Goal: Task Accomplishment & Management: Use online tool/utility

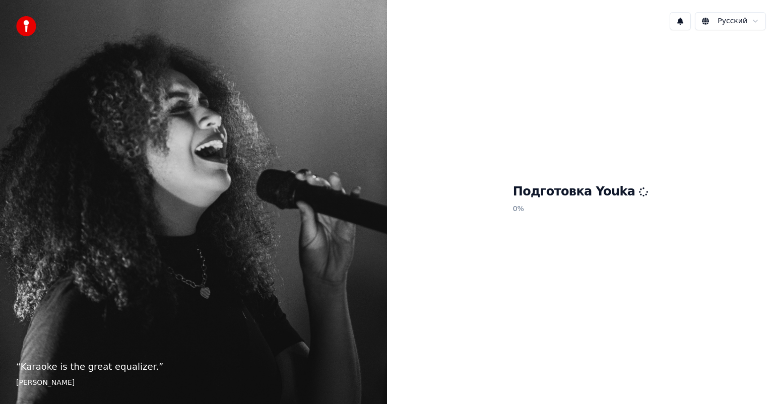
click at [445, 88] on div "Подготовка Youka 0 %" at bounding box center [580, 201] width 387 height 326
click at [472, 89] on div "Подготовка Youka 100 %" at bounding box center [580, 201] width 387 height 326
drag, startPoint x: 433, startPoint y: 99, endPoint x: 509, endPoint y: 83, distance: 77.4
click at [493, 94] on div "Подготовка Youka 100 %" at bounding box center [580, 201] width 387 height 326
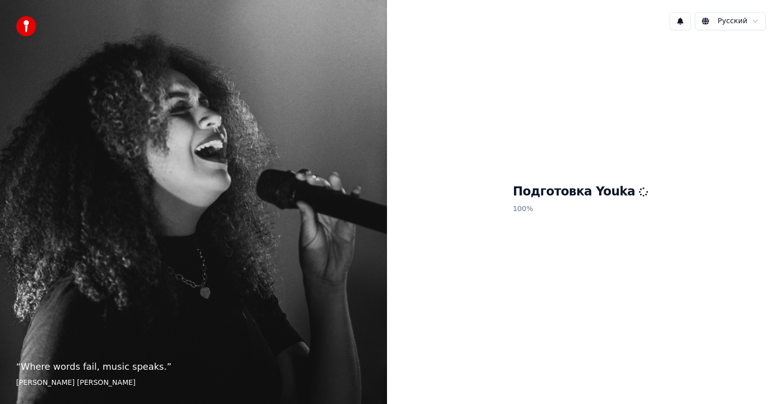
click at [526, 68] on div "Подготовка Youka 100 %" at bounding box center [580, 201] width 387 height 326
click at [614, 71] on div "Подготовка Youka 100 %" at bounding box center [580, 201] width 387 height 326
drag, startPoint x: 610, startPoint y: 84, endPoint x: 627, endPoint y: 83, distance: 16.6
click at [627, 83] on div "Подготовка Youka 100 %" at bounding box center [580, 201] width 387 height 326
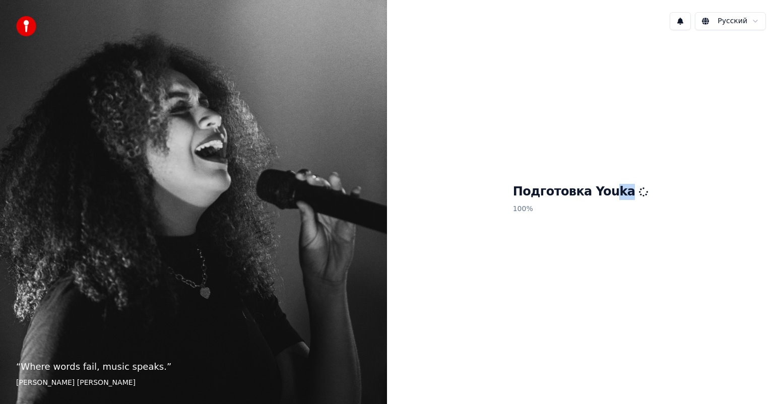
click at [624, 85] on div "Подготовка Youka 100 %" at bounding box center [580, 201] width 387 height 326
click at [621, 75] on div "Подготовка Youka 100 %" at bounding box center [580, 201] width 387 height 326
click at [607, 78] on div "Подготовка Youka 100 %" at bounding box center [580, 201] width 387 height 326
click at [565, 78] on div "Подготовка Youka 100 %" at bounding box center [580, 201] width 387 height 326
click at [569, 83] on div "Подготовка Youka 100 %" at bounding box center [580, 201] width 387 height 326
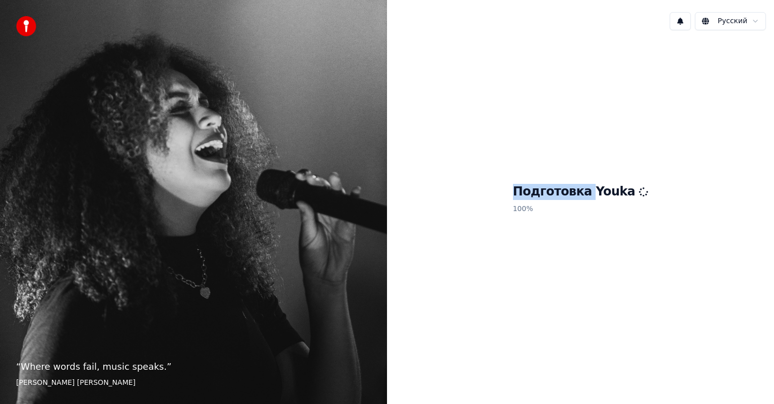
click at [586, 82] on div "Подготовка Youka 100 %" at bounding box center [580, 201] width 387 height 326
click at [446, 120] on div "Подготовка Youka 100 %" at bounding box center [580, 201] width 387 height 326
click at [387, 123] on div "Подготовка Youka 100 %" at bounding box center [580, 201] width 387 height 326
click at [315, 120] on div "“ Where words fail, music speaks. ” [PERSON_NAME] [PERSON_NAME]" at bounding box center [193, 202] width 387 height 404
click at [372, 117] on div "“ Where words fail, music speaks. ” [PERSON_NAME] [PERSON_NAME]" at bounding box center [193, 202] width 387 height 404
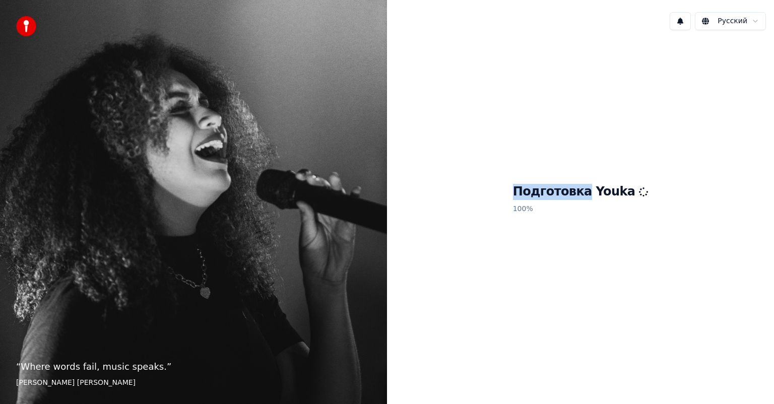
click at [381, 113] on div "“ Where words fail, music speaks. ” [PERSON_NAME] [PERSON_NAME]" at bounding box center [193, 202] width 387 height 404
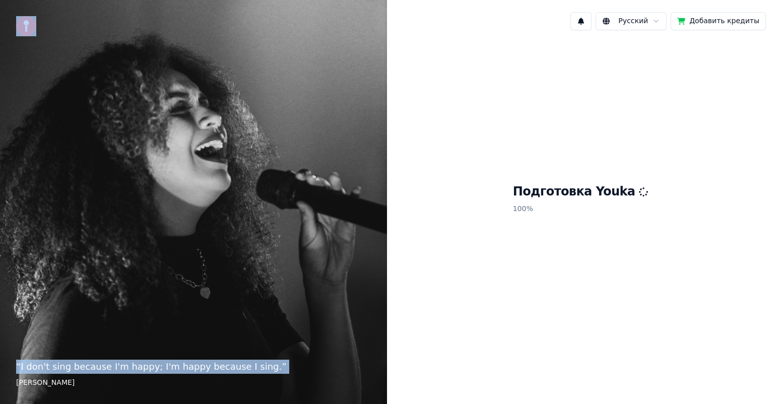
drag, startPoint x: 167, startPoint y: 108, endPoint x: 232, endPoint y: 113, distance: 64.7
click at [247, 109] on div "“ [PERSON_NAME]'t sing because I'm happy; I'm happy because I sing. ” [PERSON_N…" at bounding box center [193, 202] width 387 height 404
click at [95, 84] on div "“ [PERSON_NAME]'t sing because I'm happy; I'm happy because I sing. ” [PERSON_N…" at bounding box center [193, 202] width 387 height 404
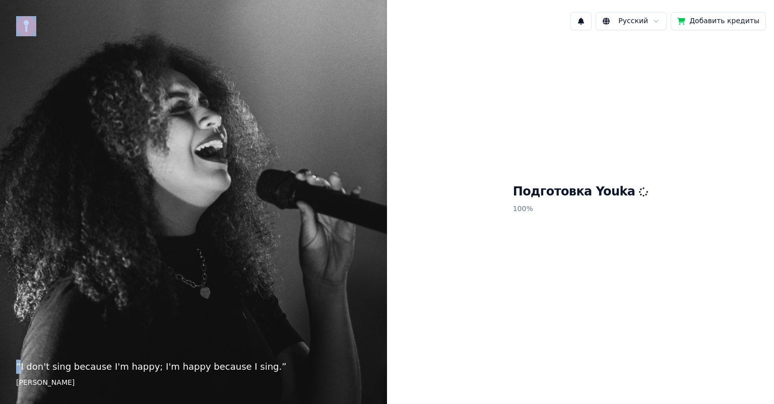
drag, startPoint x: 95, startPoint y: 84, endPoint x: 90, endPoint y: 92, distance: 9.4
click at [95, 91] on div "“ [PERSON_NAME]'t sing because I'm happy; I'm happy because I sing. ” [PERSON_N…" at bounding box center [193, 202] width 387 height 404
click at [28, 104] on div "“ [PERSON_NAME]'t sing because I'm happy; I'm happy because I sing. ” [PERSON_N…" at bounding box center [193, 202] width 387 height 404
click at [35, 106] on div "“ [PERSON_NAME]'t sing because I'm happy; I'm happy because I sing. ” [PERSON_N…" at bounding box center [193, 202] width 387 height 404
click at [80, 96] on div "“ [PERSON_NAME]'t sing because I'm happy; I'm happy because I sing. ” [PERSON_N…" at bounding box center [193, 202] width 387 height 404
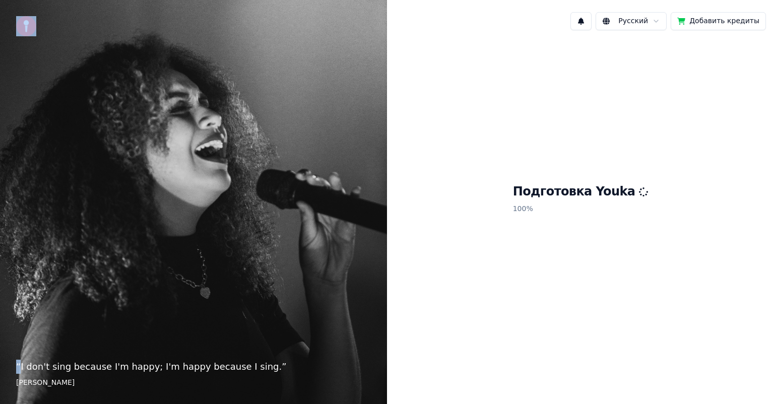
click at [64, 103] on div "“ [PERSON_NAME]'t sing because I'm happy; I'm happy because I sing. ” [PERSON_N…" at bounding box center [193, 202] width 387 height 404
drag, startPoint x: 80, startPoint y: 89, endPoint x: 20, endPoint y: 100, distance: 61.1
click at [80, 89] on div "“ [PERSON_NAME]'t sing because I'm happy; I'm happy because I sing. ” [PERSON_N…" at bounding box center [193, 202] width 387 height 404
click at [0, 89] on div "“ [PERSON_NAME]'t sing because I'm happy; I'm happy because I sing. ” [PERSON_N…" at bounding box center [193, 202] width 387 height 404
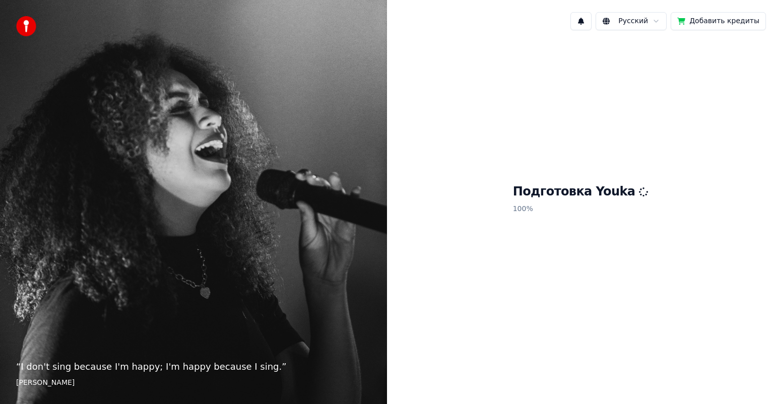
drag, startPoint x: 6, startPoint y: 97, endPoint x: 11, endPoint y: 100, distance: 6.3
click at [11, 100] on div "“ [PERSON_NAME]'t sing because I'm happy; I'm happy because I sing. ” [PERSON_N…" at bounding box center [193, 202] width 387 height 404
click at [25, 100] on div "“ [PERSON_NAME]'t sing because I'm happy; I'm happy because I sing. ” [PERSON_N…" at bounding box center [193, 202] width 387 height 404
drag, startPoint x: 25, startPoint y: 100, endPoint x: 63, endPoint y: 103, distance: 37.9
click at [100, 99] on div "“ [PERSON_NAME]'t sing because I'm happy; I'm happy because I sing. ” [PERSON_N…" at bounding box center [193, 202] width 387 height 404
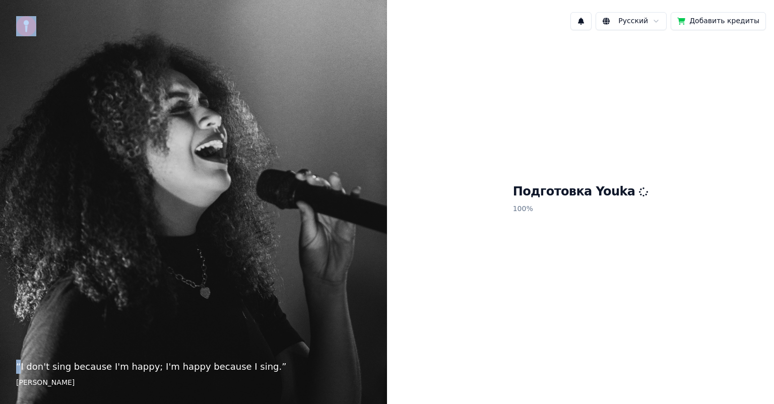
click at [32, 105] on div "“ [PERSON_NAME]'t sing because I'm happy; I'm happy because I sing. ” [PERSON_N…" at bounding box center [193, 202] width 387 height 404
click at [52, 110] on div "“ [PERSON_NAME]'t sing because I'm happy; I'm happy because I sing. ” [PERSON_N…" at bounding box center [193, 202] width 387 height 404
click at [61, 109] on div "“ [PERSON_NAME]'t sing because I'm happy; I'm happy because I sing. ” [PERSON_N…" at bounding box center [193, 202] width 387 height 404
click at [180, 105] on div "“ [PERSON_NAME]'t sing because I'm happy; I'm happy because I sing. ” [PERSON_N…" at bounding box center [193, 202] width 387 height 404
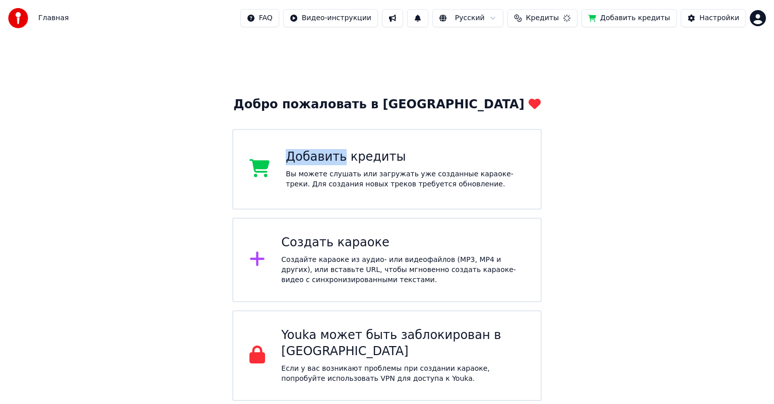
click at [226, 119] on div "Добро пожаловать в Youka Добавить кредиты Вы можете слушать или загружать уже с…" at bounding box center [387, 218] width 774 height 365
click at [157, 99] on div "Добро пожаловать в Youka Добавить кредиты Вы можете слушать или загружать уже с…" at bounding box center [387, 218] width 774 height 365
click at [164, 96] on div "Добро пожаловать в Youka Добавить кредиты Вы можете слушать или загружать уже с…" at bounding box center [387, 218] width 774 height 365
click at [220, 81] on div "Добро пожаловать в Youka Добавить кредиты Вы можете слушать или загружать уже с…" at bounding box center [387, 218] width 774 height 365
click at [204, 89] on div "Добро пожаловать в Youka Добавить кредиты Вы можете слушать или загружать уже с…" at bounding box center [387, 218] width 774 height 365
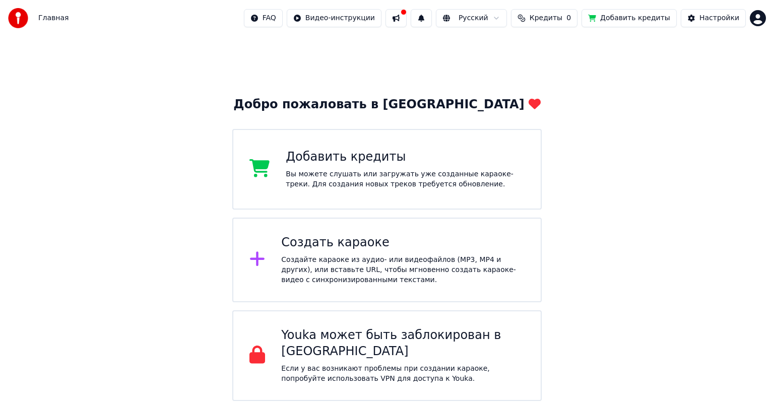
click at [204, 89] on div "Добро пожаловать в Youka Добавить кредиты Вы можете слушать или загружать уже с…" at bounding box center [387, 218] width 774 height 365
click at [155, 94] on div "Добро пожаловать в Youka Добавить кредиты Вы можете слушать или загружать уже с…" at bounding box center [387, 218] width 774 height 365
click at [165, 96] on div "Добро пожаловать в Youka Добавить кредиты Вы можете слушать или загружать уже с…" at bounding box center [387, 218] width 774 height 365
drag, startPoint x: 165, startPoint y: 96, endPoint x: 139, endPoint y: 97, distance: 26.2
click at [134, 97] on div "Добро пожаловать в Youka Добавить кредиты Вы можете слушать или загружать уже с…" at bounding box center [387, 218] width 774 height 365
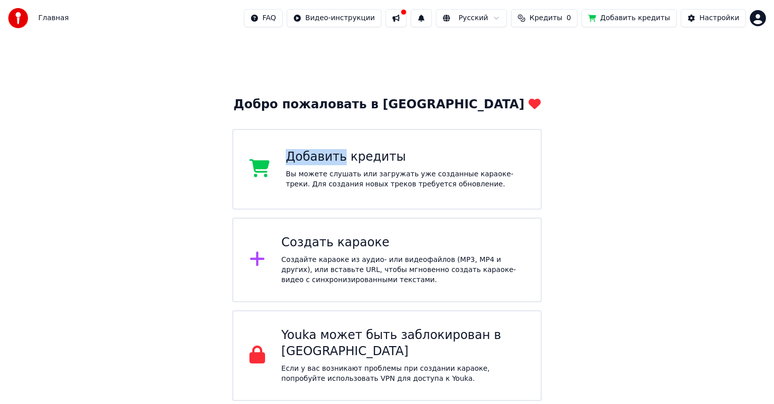
click at [139, 97] on div "Добро пожаловать в Youka Добавить кредиты Вы можете слушать или загружать уже с…" at bounding box center [387, 218] width 774 height 365
click at [81, 86] on div "Добро пожаловать в Youka Добавить кредиты Вы можете слушать или загружать уже с…" at bounding box center [387, 218] width 774 height 365
click at [56, 85] on div "Добро пожаловать в Youka Добавить кредиты Вы можете слушать или загружать уже с…" at bounding box center [387, 218] width 774 height 365
click at [82, 94] on div "Добро пожаловать в Youka Добавить кредиты Вы можете слушать или загружать уже с…" at bounding box center [387, 218] width 774 height 365
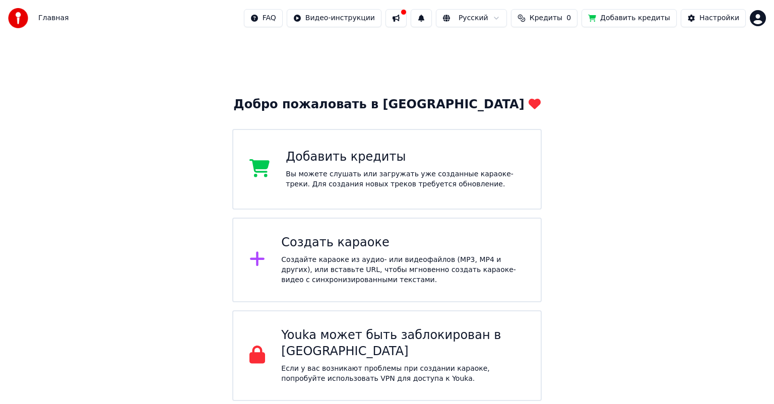
click at [101, 81] on div "Добро пожаловать в Youka Добавить кредиты Вы можете слушать или загружать уже с…" at bounding box center [387, 218] width 774 height 365
drag, startPoint x: 0, startPoint y: 41, endPoint x: 78, endPoint y: 26, distance: 79.1
click at [22, 42] on div "Добро пожаловать в Youka Добавить кредиты Вы можете слушать или загружать уже с…" at bounding box center [387, 218] width 774 height 365
click at [78, 26] on div "Главная FAQ Видео-инструкции Русский Кредиты 0 Добавить кредиты Настройки" at bounding box center [387, 18] width 774 height 36
drag, startPoint x: 78, startPoint y: 26, endPoint x: 82, endPoint y: 24, distance: 5.2
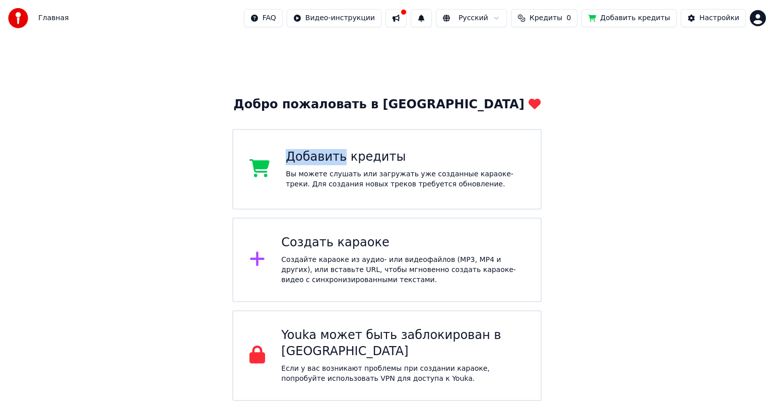
click at [82, 24] on div "Главная FAQ Видео-инструкции Русский Кредиты 0 Добавить кредиты Настройки" at bounding box center [387, 18] width 774 height 36
click at [108, 22] on div "Главная FAQ Видео-инструкции Русский Кредиты 0 Добавить кредиты Настройки" at bounding box center [387, 18] width 774 height 36
drag, startPoint x: 108, startPoint y: 22, endPoint x: 108, endPoint y: 14, distance: 7.6
click at [108, 14] on div "Главная FAQ Видео-инструкции Русский Кредиты 0 Добавить кредиты Настройки" at bounding box center [387, 18] width 774 height 36
click at [106, 17] on div "Главная FAQ Видео-инструкции Русский Кредиты 0 Добавить кредиты Настройки" at bounding box center [387, 18] width 774 height 36
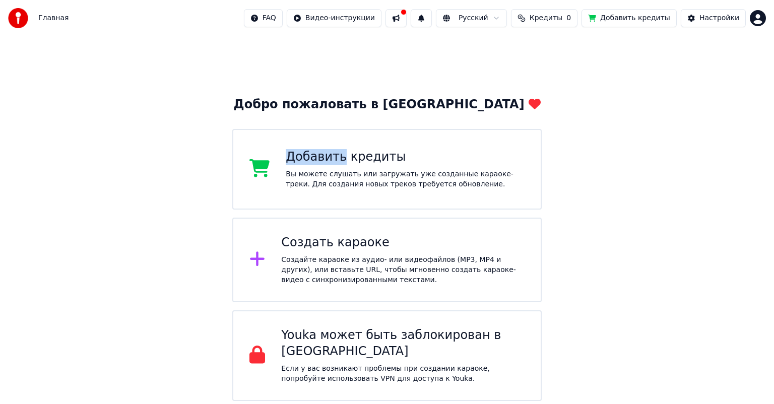
drag, startPoint x: 106, startPoint y: 17, endPoint x: 123, endPoint y: -6, distance: 28.4
click at [123, 0] on html "Главная FAQ Видео-инструкции Русский Кредиты 0 Добавить кредиты Настройки Добро…" at bounding box center [387, 200] width 774 height 401
